Goal: Navigation & Orientation: Find specific page/section

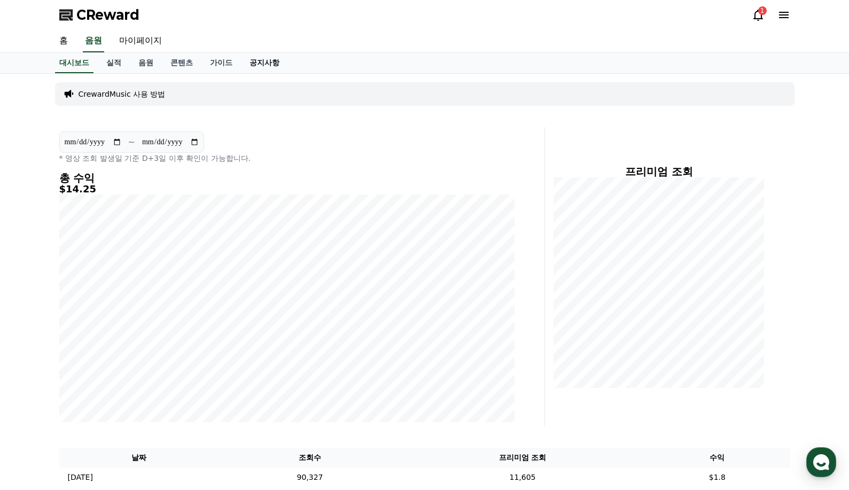
click at [250, 61] on link "공지사항" at bounding box center [264, 63] width 47 height 20
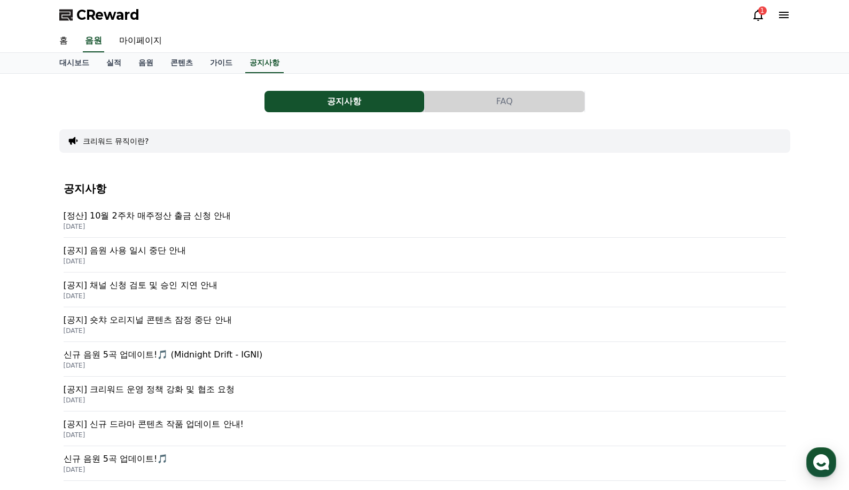
click at [779, 13] on icon at bounding box center [784, 15] width 13 height 13
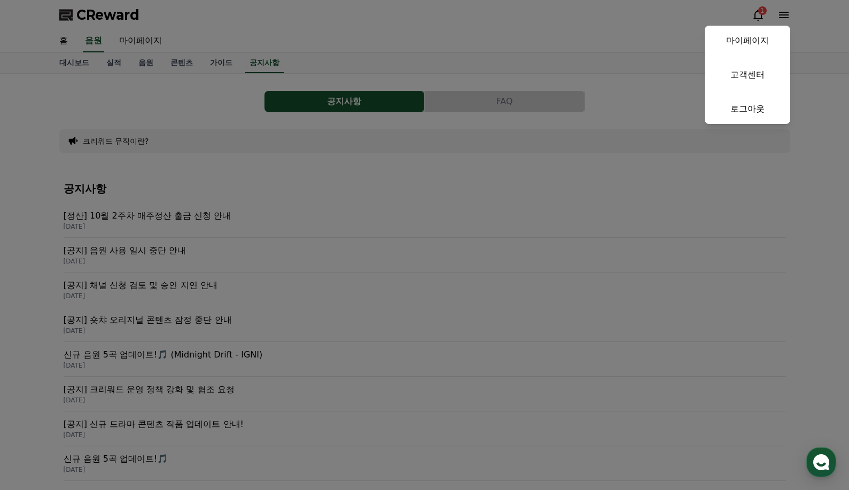
click at [762, 15] on button "close" at bounding box center [424, 245] width 849 height 490
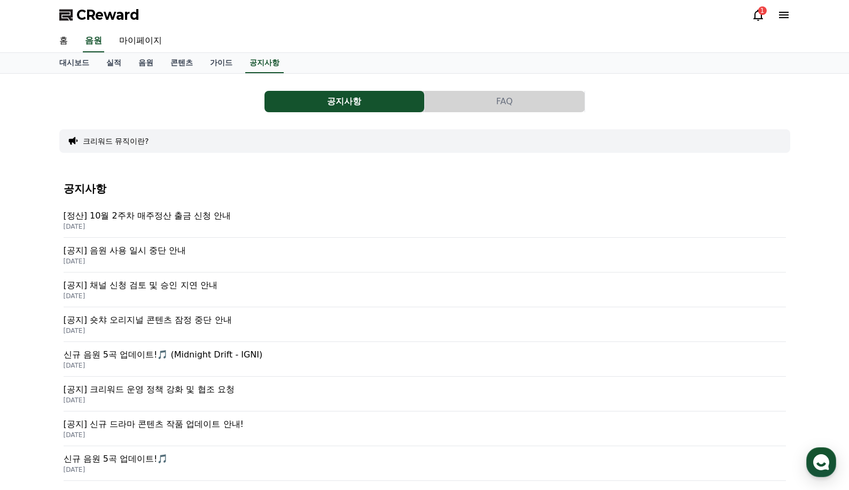
click at [762, 13] on div "1" at bounding box center [763, 10] width 9 height 9
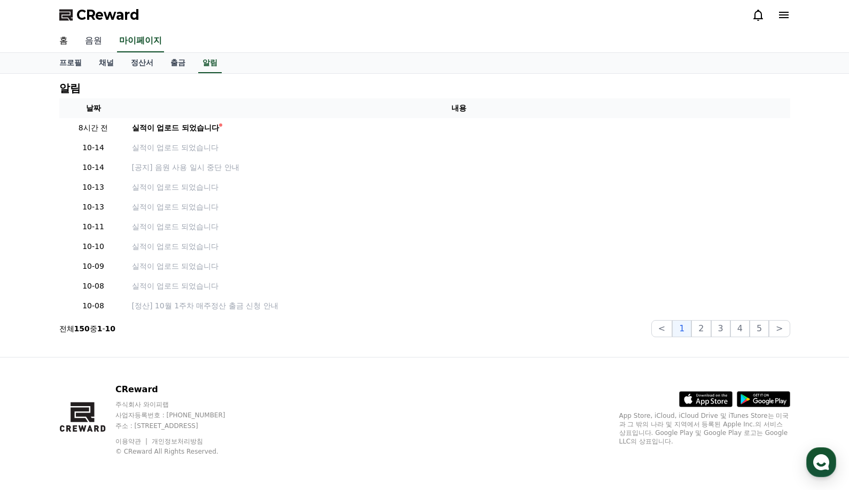
click at [99, 45] on link "음원" at bounding box center [93, 41] width 34 height 22
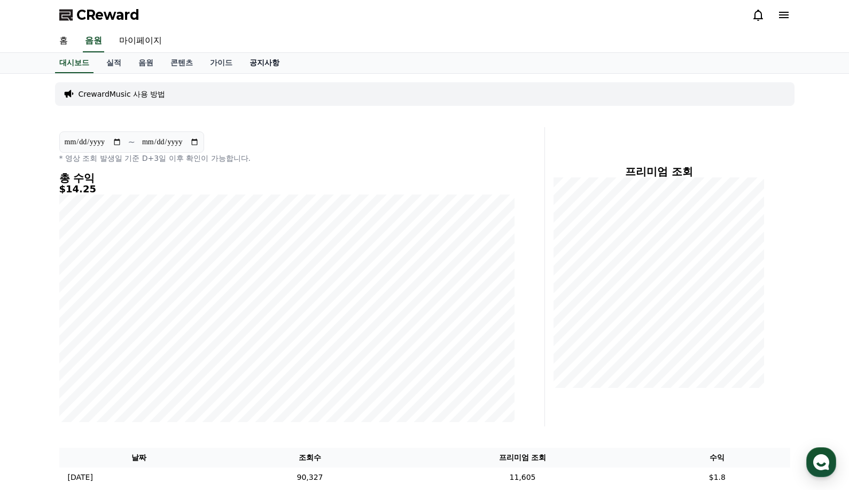
click at [254, 57] on link "공지사항" at bounding box center [264, 63] width 47 height 20
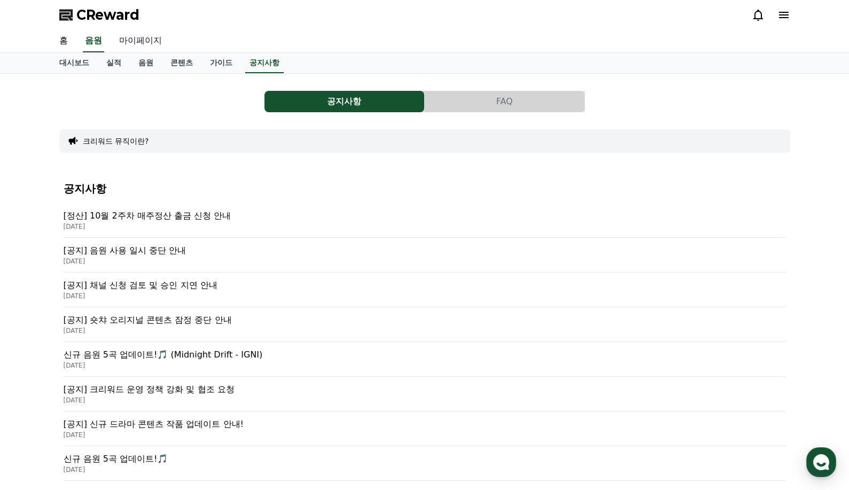
click at [152, 37] on link "마이페이지" at bounding box center [141, 41] width 60 height 22
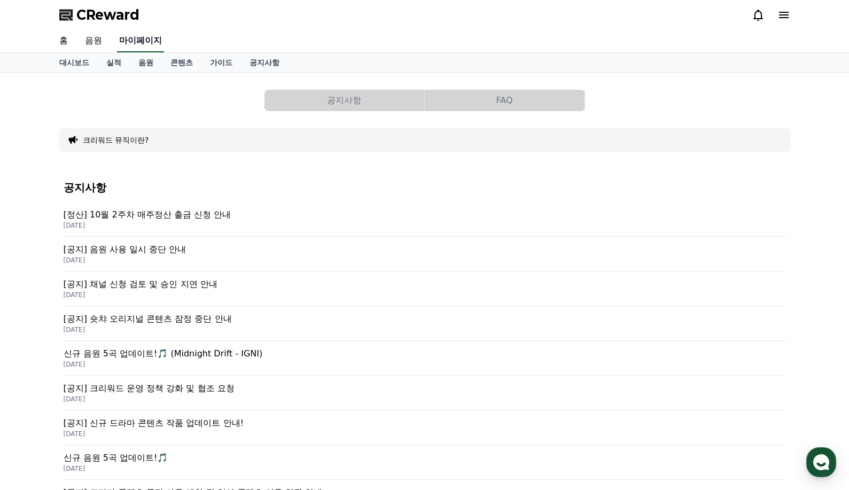
select select "**********"
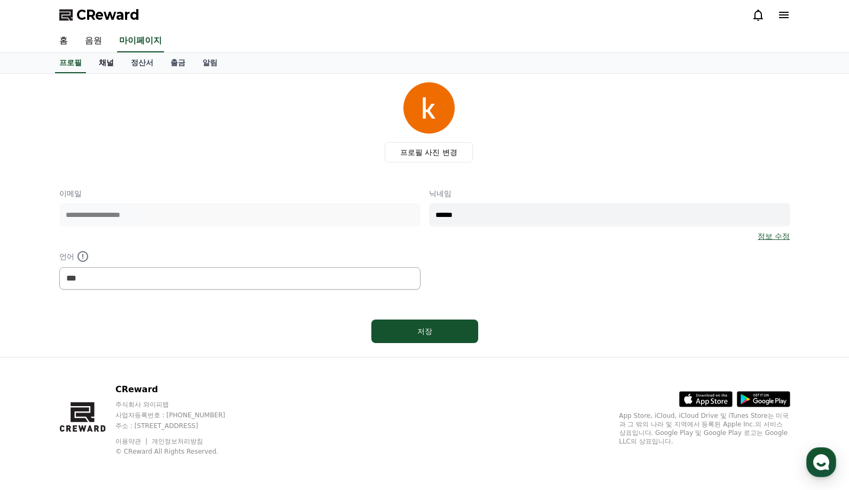
click at [114, 70] on link "채널" at bounding box center [106, 63] width 32 height 20
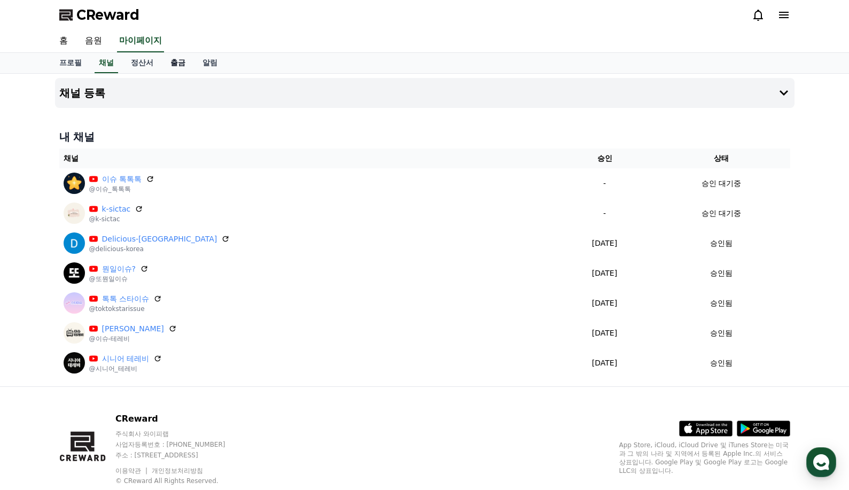
click at [192, 67] on link "출금" at bounding box center [178, 63] width 32 height 20
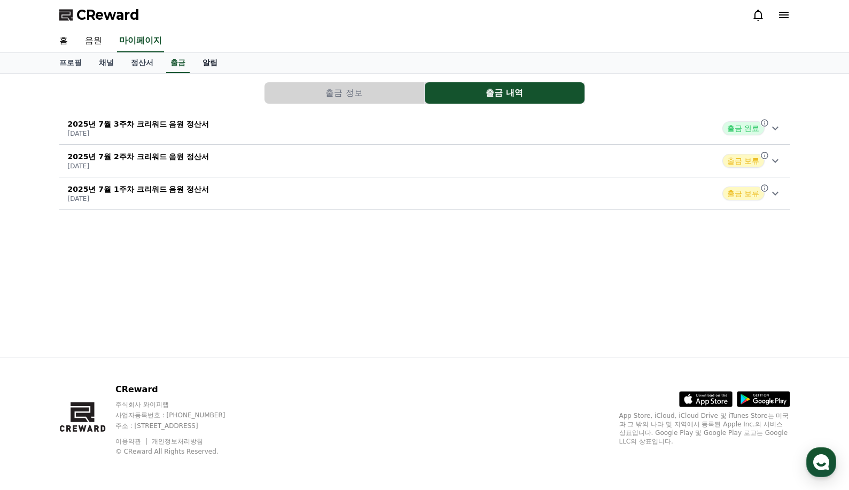
click at [207, 64] on link "알림" at bounding box center [210, 63] width 32 height 20
